Goal: Task Accomplishment & Management: Use online tool/utility

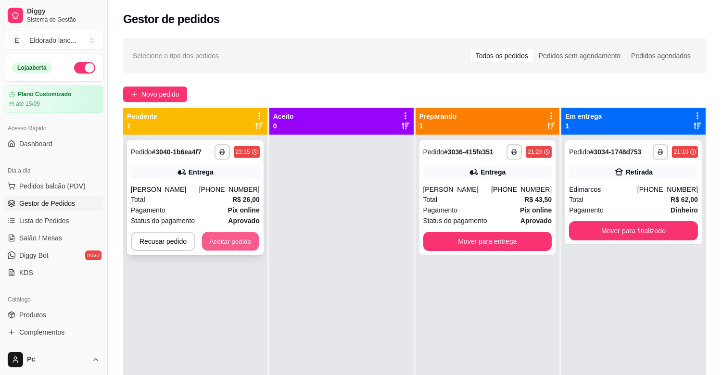
click at [255, 250] on div "Recusar pedido Aceitar pedido" at bounding box center [195, 241] width 129 height 19
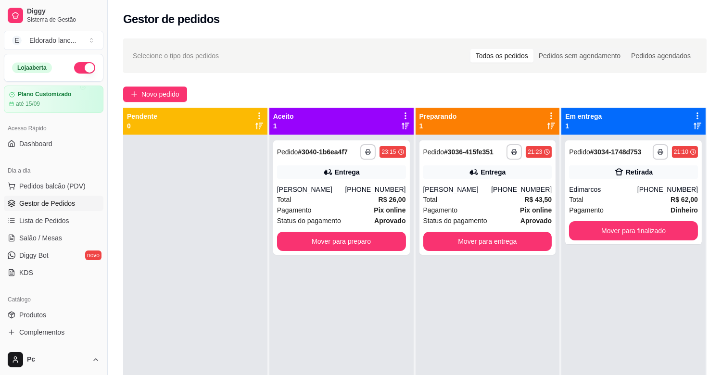
click at [253, 242] on div at bounding box center [195, 322] width 144 height 375
click at [308, 237] on button "Mover para preparo" at bounding box center [341, 241] width 129 height 19
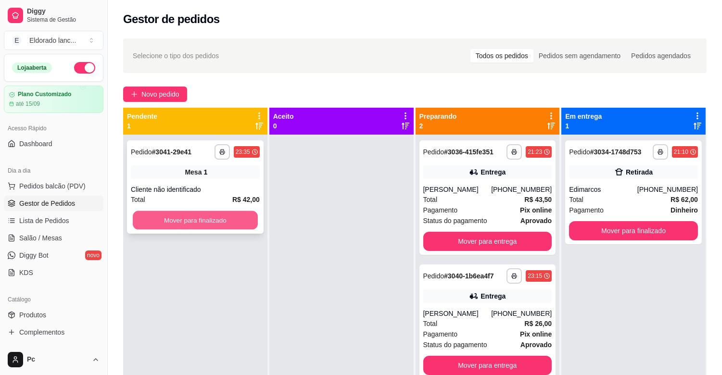
click at [231, 223] on button "Mover para finalizado" at bounding box center [195, 220] width 125 height 19
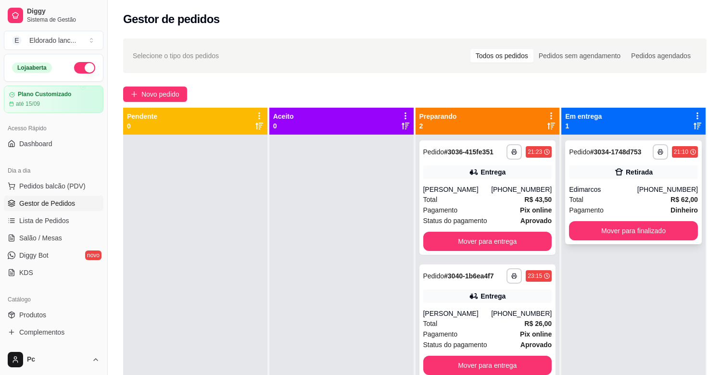
click at [632, 188] on div "Edimarcos" at bounding box center [603, 190] width 68 height 10
click at [627, 229] on button "Mover para finalizado" at bounding box center [633, 231] width 125 height 19
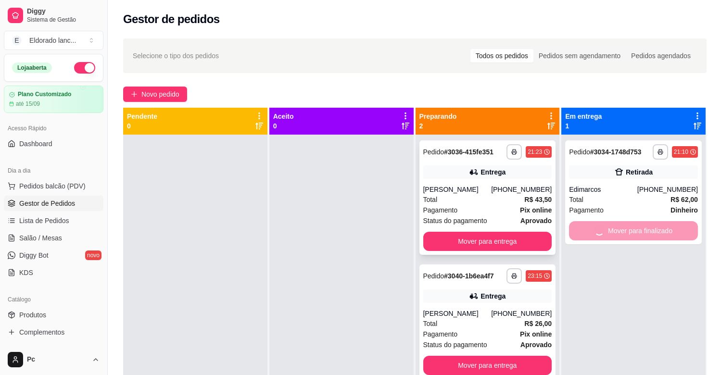
click at [441, 180] on div "**********" at bounding box center [488, 198] width 137 height 115
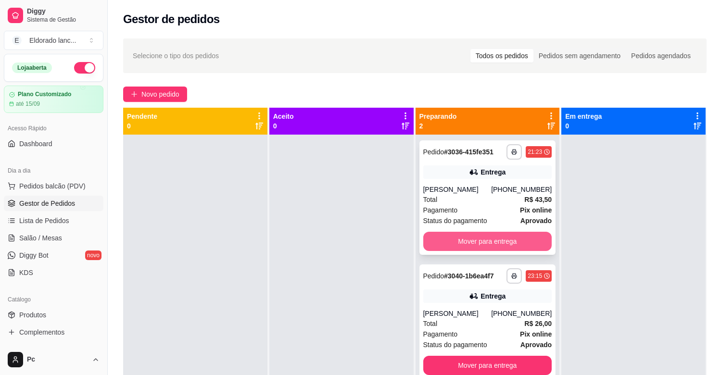
click at [536, 248] on button "Mover para entrega" at bounding box center [487, 241] width 129 height 19
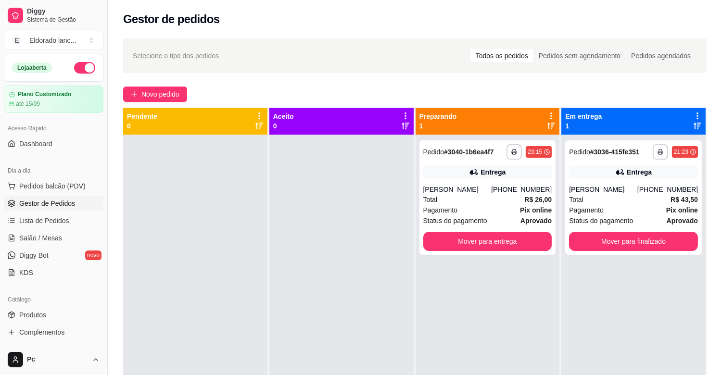
click at [467, 185] on div "[PERSON_NAME]" at bounding box center [457, 190] width 68 height 10
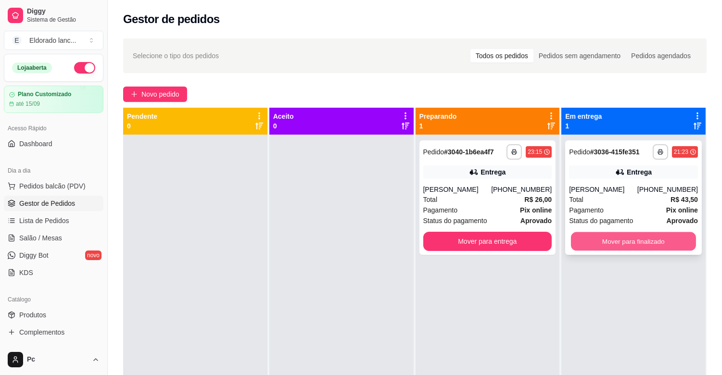
click at [618, 239] on button "Mover para finalizado" at bounding box center [633, 241] width 125 height 19
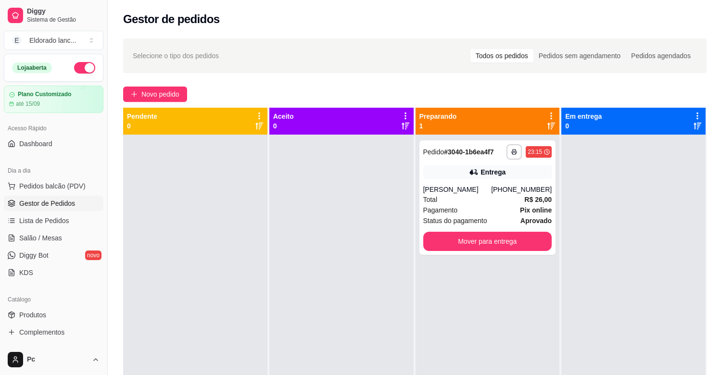
click at [485, 260] on div "**********" at bounding box center [488, 322] width 144 height 375
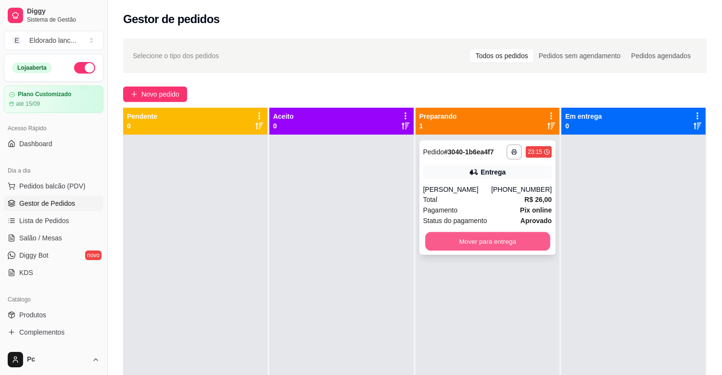
click at [485, 250] on button "Mover para entrega" at bounding box center [487, 241] width 125 height 19
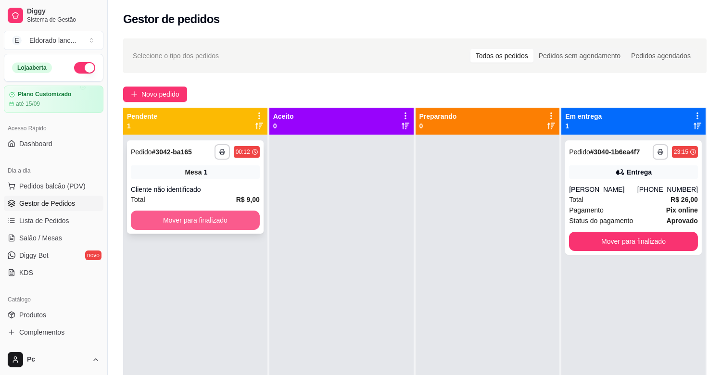
click at [218, 229] on button "Mover para finalizado" at bounding box center [195, 220] width 129 height 19
click at [218, 229] on div "Mover para finalizado" at bounding box center [195, 220] width 129 height 19
click at [219, 229] on button "Mover para finalizado" at bounding box center [195, 220] width 129 height 19
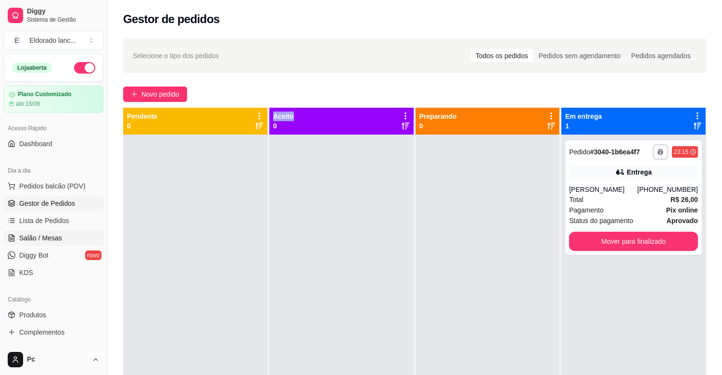
click at [50, 239] on span "Salão / Mesas" at bounding box center [40, 238] width 43 height 10
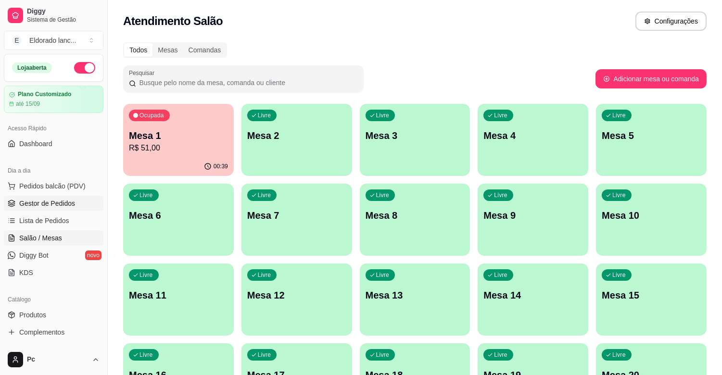
click at [69, 207] on span "Gestor de Pedidos" at bounding box center [47, 204] width 56 height 10
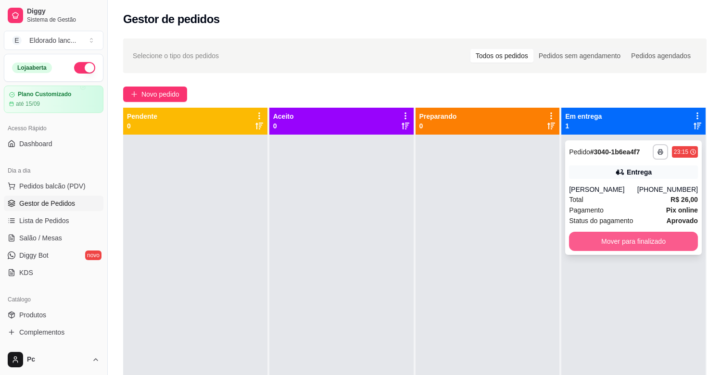
click at [615, 237] on button "Mover para finalizado" at bounding box center [633, 241] width 129 height 19
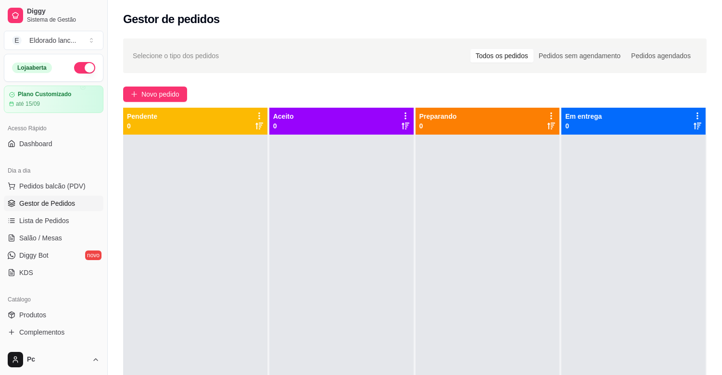
click at [81, 69] on button "button" at bounding box center [84, 68] width 21 height 12
